Goal: Information Seeking & Learning: Learn about a topic

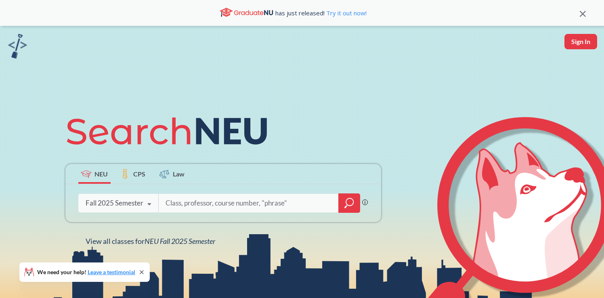
click at [137, 207] on div "Fall 2025 Semester" at bounding box center [115, 203] width 58 height 9
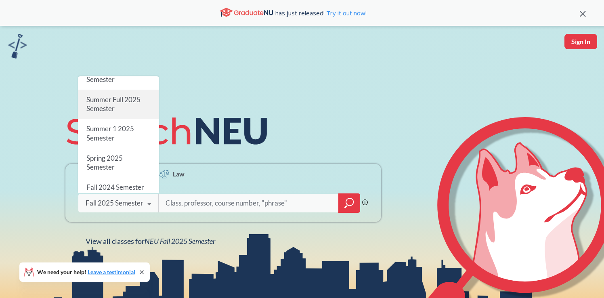
scroll to position [68, 0]
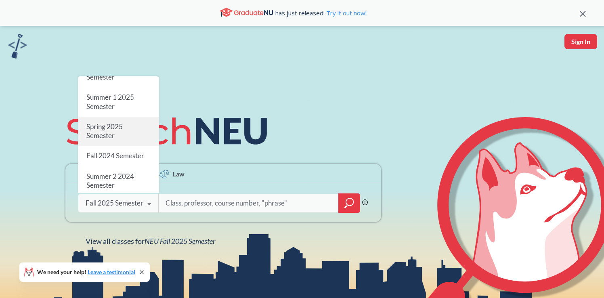
click at [124, 134] on div "Spring 2025 Semester" at bounding box center [118, 131] width 81 height 29
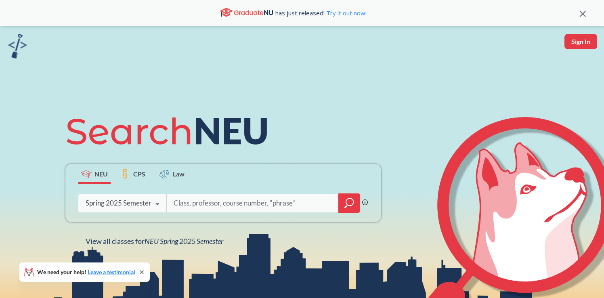
click at [185, 198] on input "search" at bounding box center [253, 203] width 160 height 17
type input "design degree"
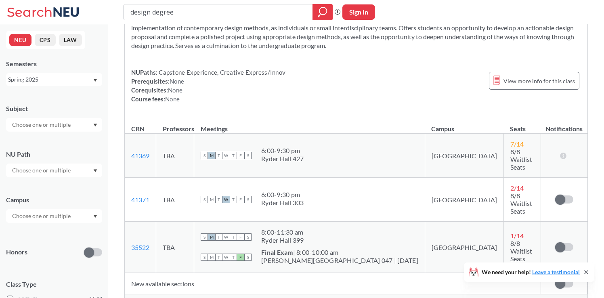
scroll to position [52, 0]
click at [164, 297] on span "Show all sections (10 more)" at bounding box center [165, 300] width 69 height 7
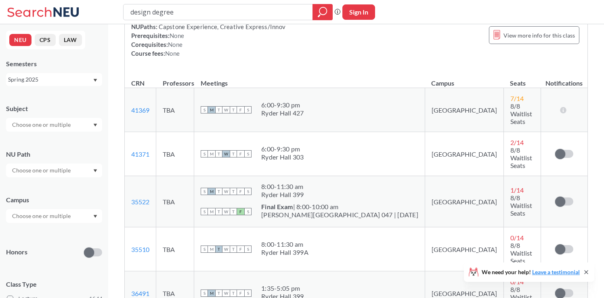
scroll to position [96, 0]
click at [77, 77] on div "Spring 2025" at bounding box center [50, 79] width 84 height 9
click at [66, 98] on div "Fall 2025" at bounding box center [55, 97] width 91 height 9
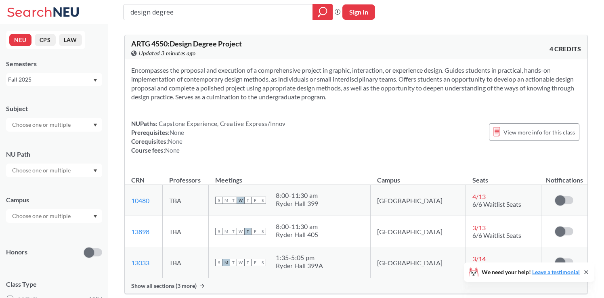
click at [187, 286] on span "Show all sections (3 more)" at bounding box center [163, 285] width 65 height 7
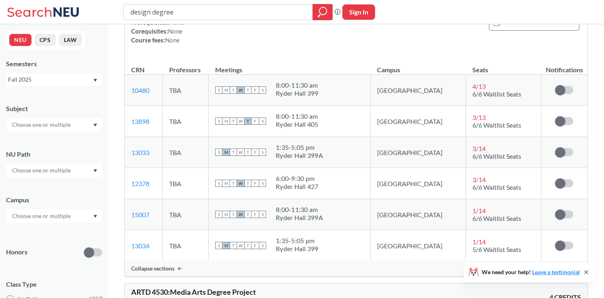
scroll to position [113, 0]
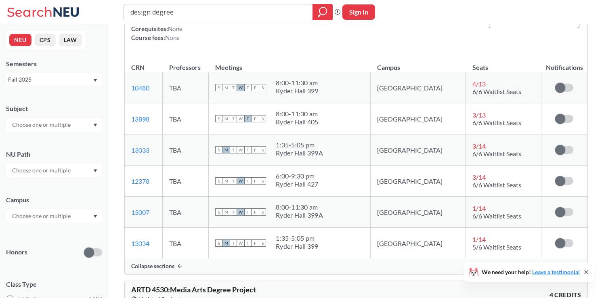
click at [65, 85] on div "Fall 2025" at bounding box center [54, 79] width 96 height 13
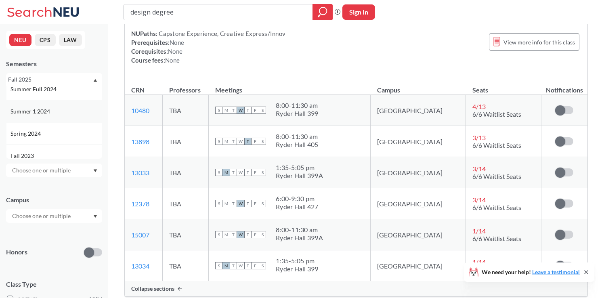
scroll to position [174, 0]
click at [64, 130] on div "Spring 2024" at bounding box center [54, 122] width 96 height 22
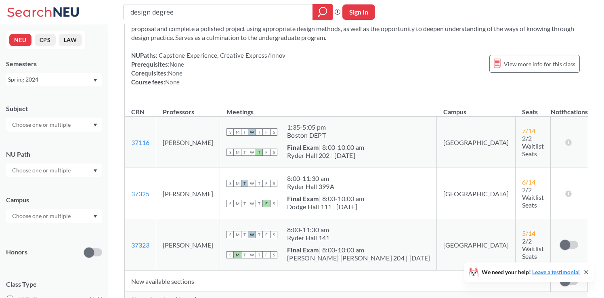
scroll to position [76, 0]
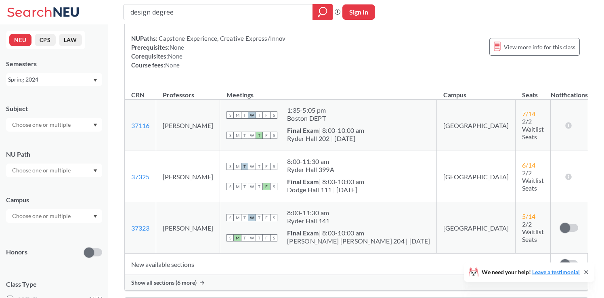
click at [175, 280] on span "Show all sections (6 more)" at bounding box center [163, 282] width 65 height 7
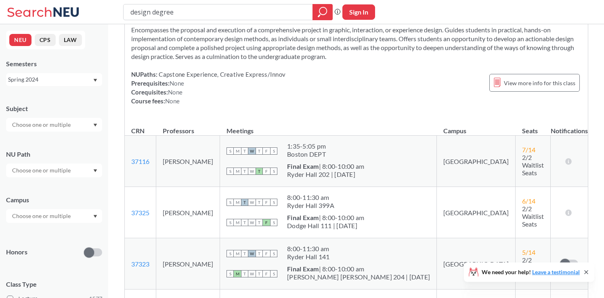
scroll to position [43, 0]
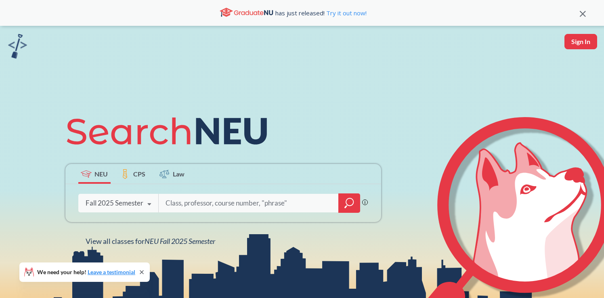
click at [174, 203] on input "search" at bounding box center [249, 203] width 168 height 17
type input "design degree project"
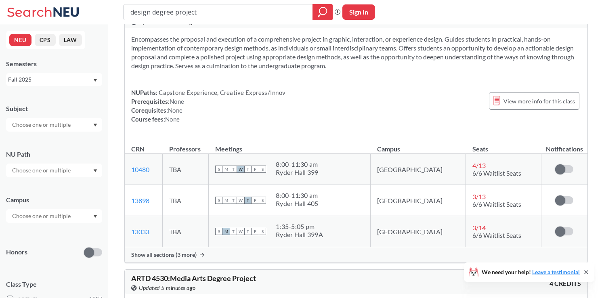
scroll to position [32, 0]
click at [178, 249] on div "Show all sections (3 more)" at bounding box center [356, 253] width 463 height 15
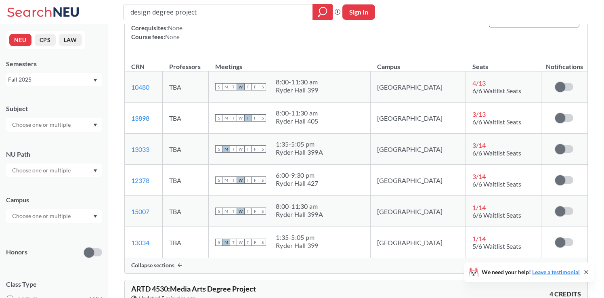
scroll to position [115, 0]
click at [62, 81] on div "Fall 2025" at bounding box center [50, 79] width 84 height 9
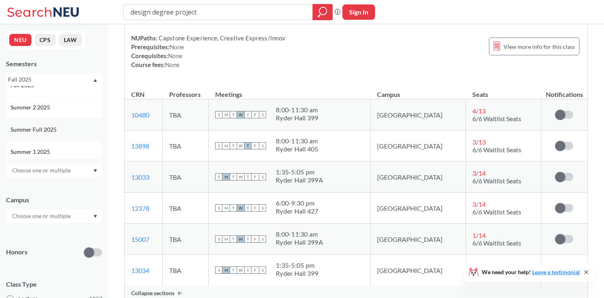
scroll to position [17, 0]
click at [54, 103] on div "Summer 2 2025" at bounding box center [55, 102] width 91 height 9
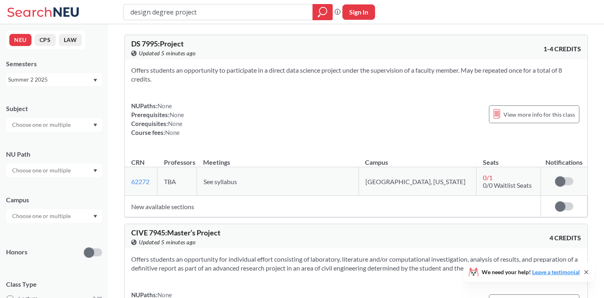
click at [52, 90] on div "NEU CPS LAW Semesters Summer 2 2025 Subject NU Path Campus Honors Class Type Le…" at bounding box center [54, 161] width 108 height 274
click at [50, 97] on div "Subject" at bounding box center [54, 114] width 96 height 36
click at [52, 80] on div "Summer 2 2025" at bounding box center [50, 79] width 84 height 9
click at [51, 129] on div "Spring 2025" at bounding box center [55, 131] width 91 height 9
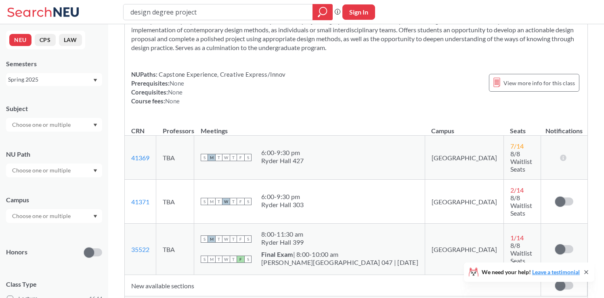
scroll to position [52, 0]
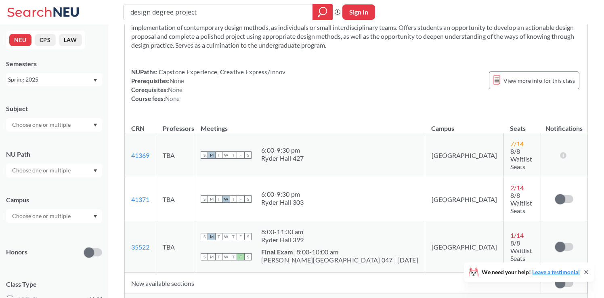
click at [161, 272] on td "New available sections" at bounding box center [333, 282] width 416 height 21
click at [169, 297] on span "Show all sections (10 more)" at bounding box center [165, 301] width 69 height 7
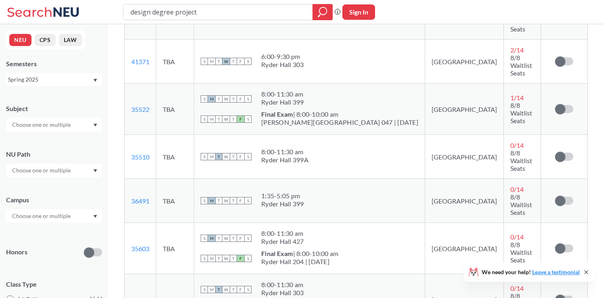
scroll to position [200, 0]
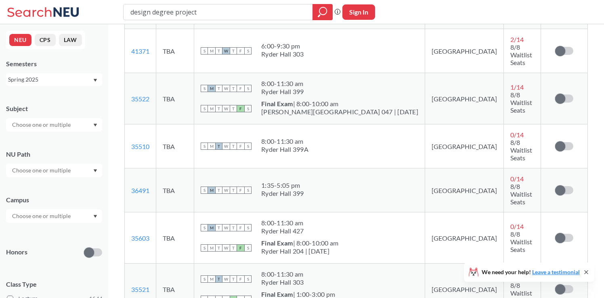
click at [50, 78] on div "Spring 2025" at bounding box center [50, 79] width 84 height 9
click at [52, 126] on div "Fall 2024" at bounding box center [55, 127] width 91 height 9
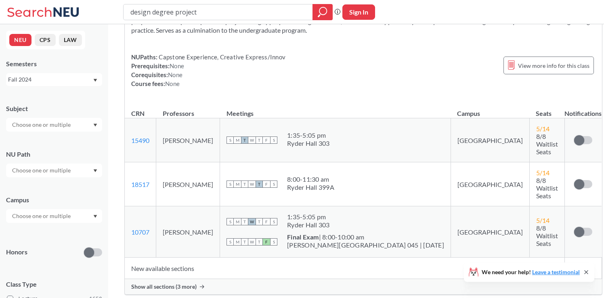
scroll to position [79, 0]
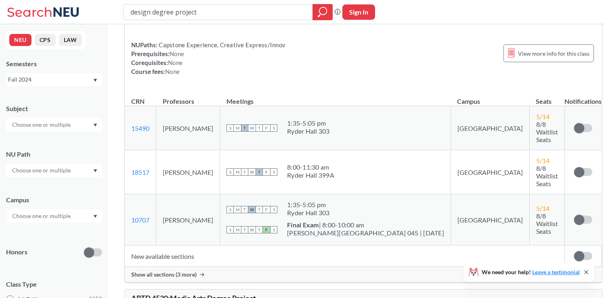
click at [172, 271] on span "Show all sections (3 more)" at bounding box center [163, 274] width 65 height 7
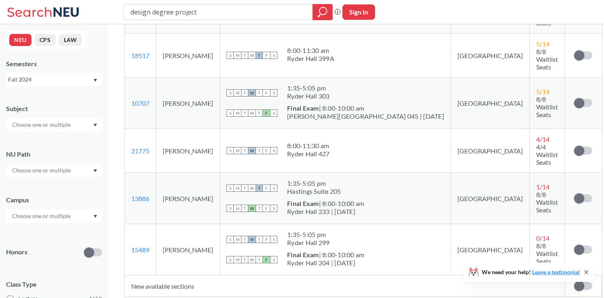
scroll to position [196, 0]
click at [56, 84] on div "Fall 2024" at bounding box center [50, 79] width 84 height 9
click at [57, 93] on div "Fall 2025" at bounding box center [55, 97] width 91 height 9
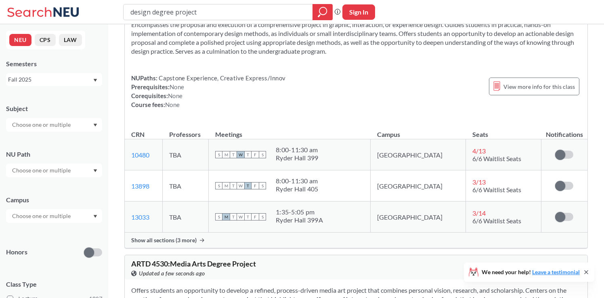
click at [172, 235] on div "Show all sections (3 more)" at bounding box center [356, 239] width 463 height 15
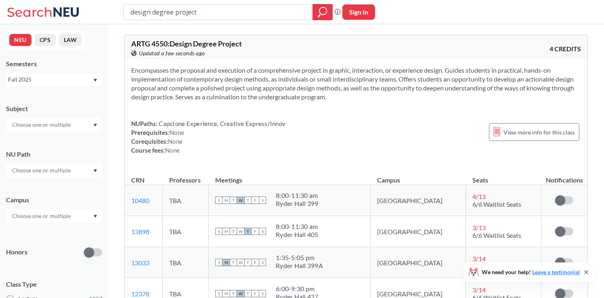
click at [61, 78] on div "Fall 2025" at bounding box center [50, 79] width 84 height 9
click at [55, 116] on div "Spring 2025" at bounding box center [55, 119] width 91 height 9
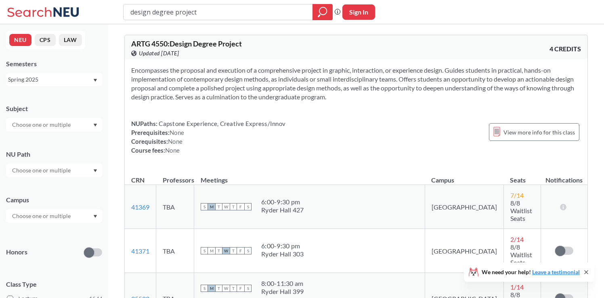
scroll to position [35, 0]
